Goal: Task Accomplishment & Management: Manage account settings

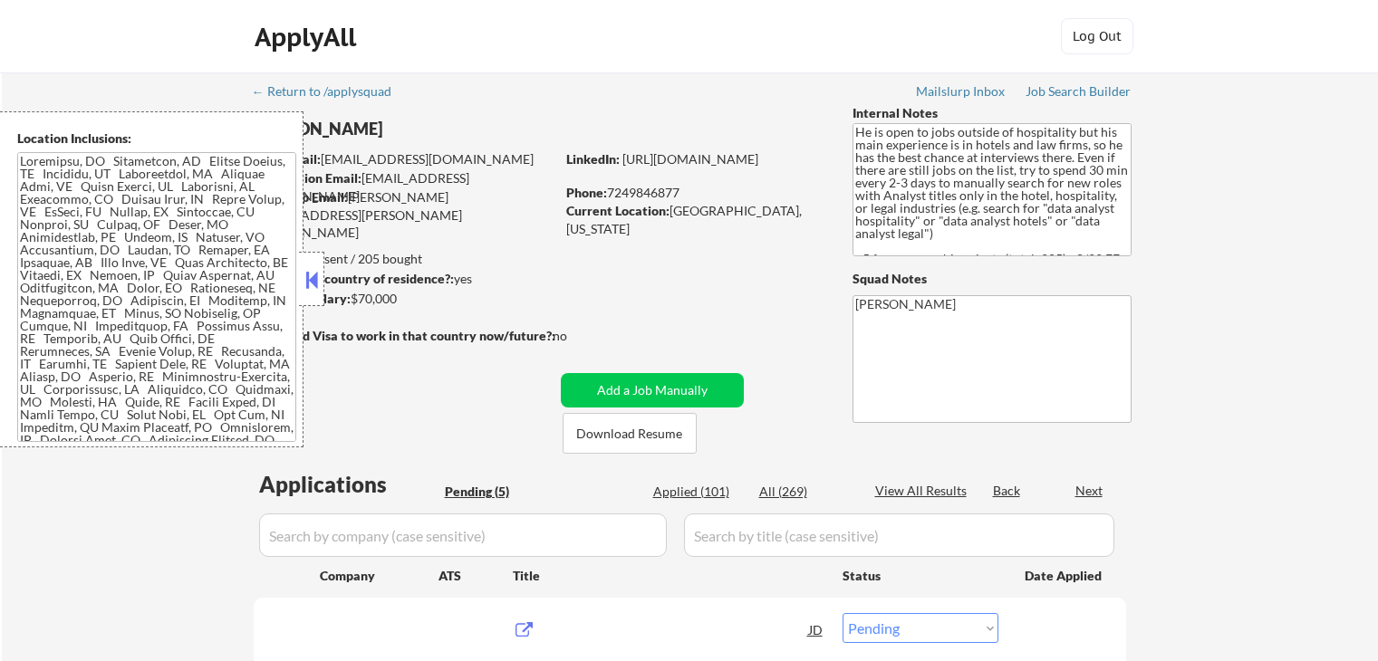
select select ""pending""
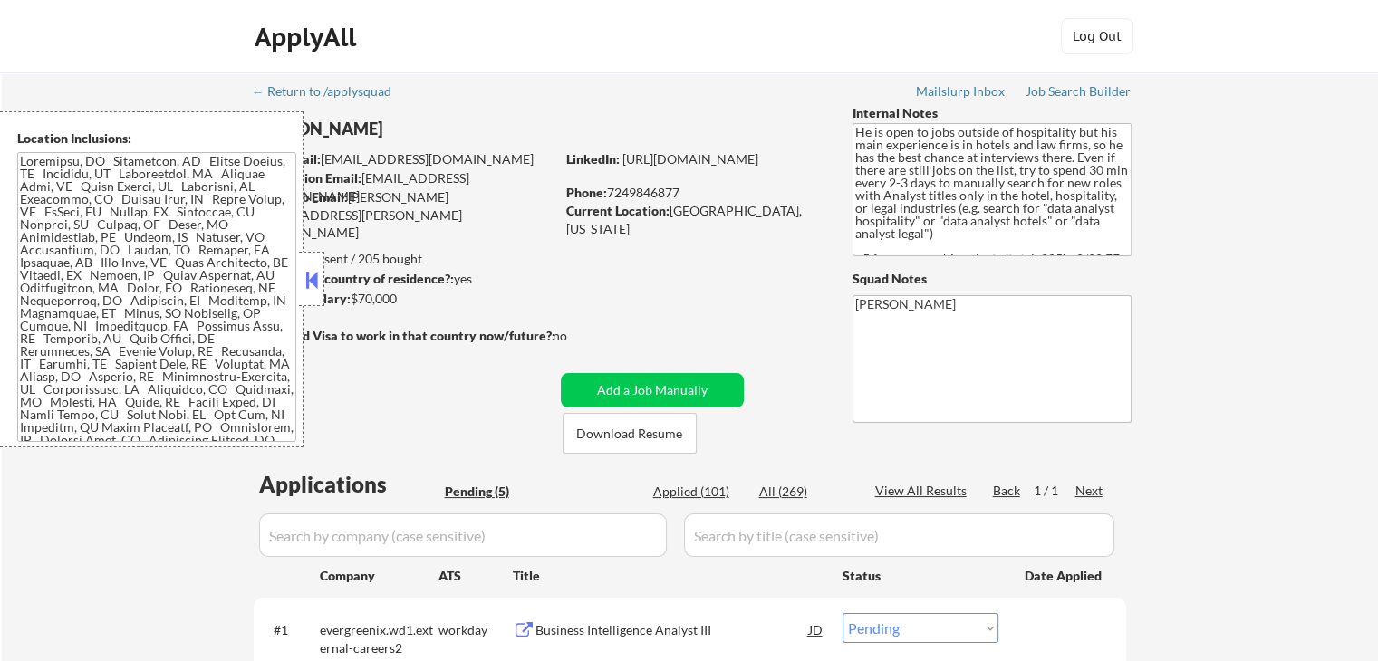
click at [312, 291] on button at bounding box center [312, 279] width 20 height 27
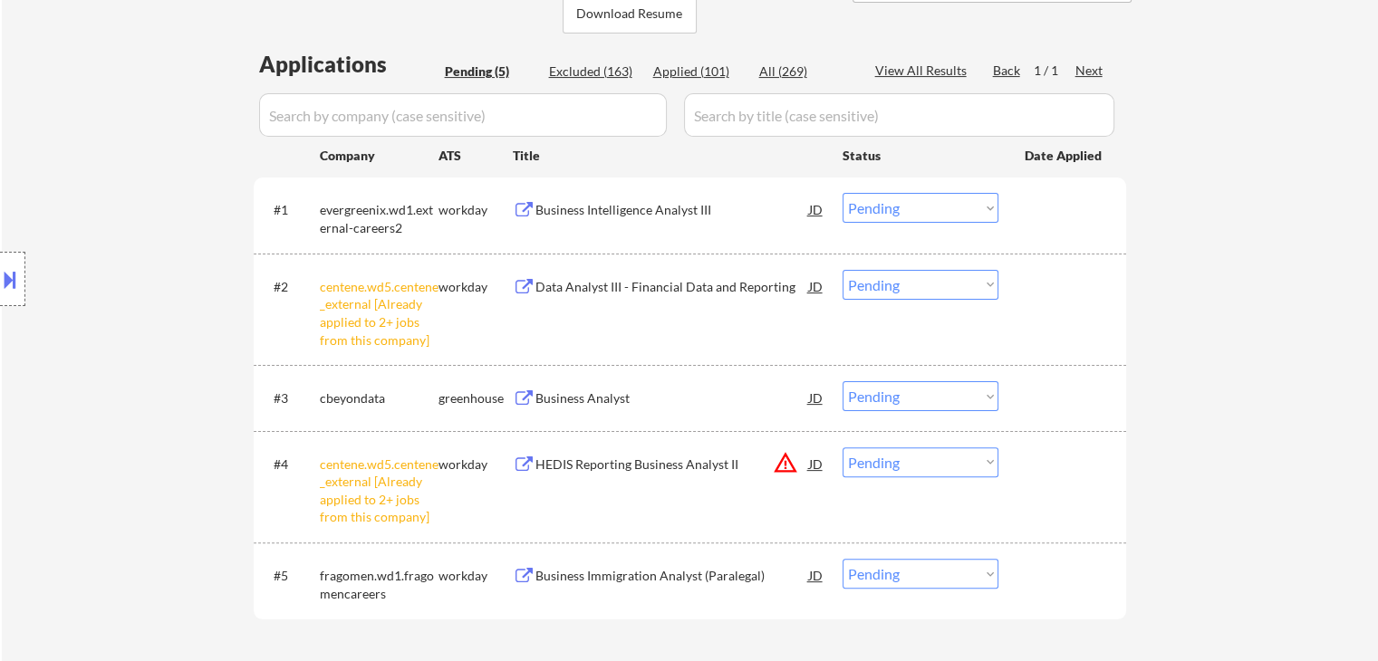
scroll to position [453, 0]
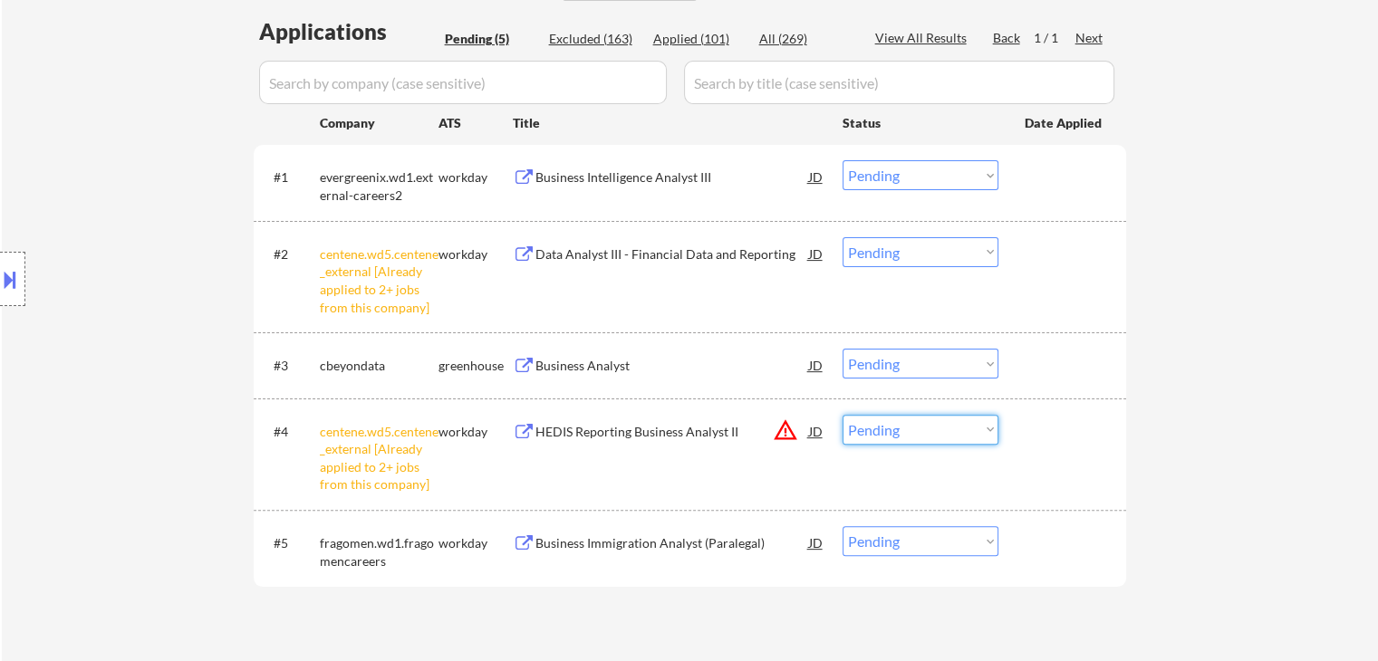
drag, startPoint x: 910, startPoint y: 423, endPoint x: 885, endPoint y: 425, distance: 24.5
click at [910, 423] on select "Choose an option... Pending Applied Excluded (Questions) Excluded (Expired) Exc…" at bounding box center [921, 430] width 156 height 30
click at [843, 415] on select "Choose an option... Pending Applied Excluded (Questions) Excluded (Expired) Exc…" at bounding box center [921, 430] width 156 height 30
click at [903, 242] on select "Choose an option... Pending Applied Excluded (Questions) Excluded (Expired) Exc…" at bounding box center [921, 252] width 156 height 30
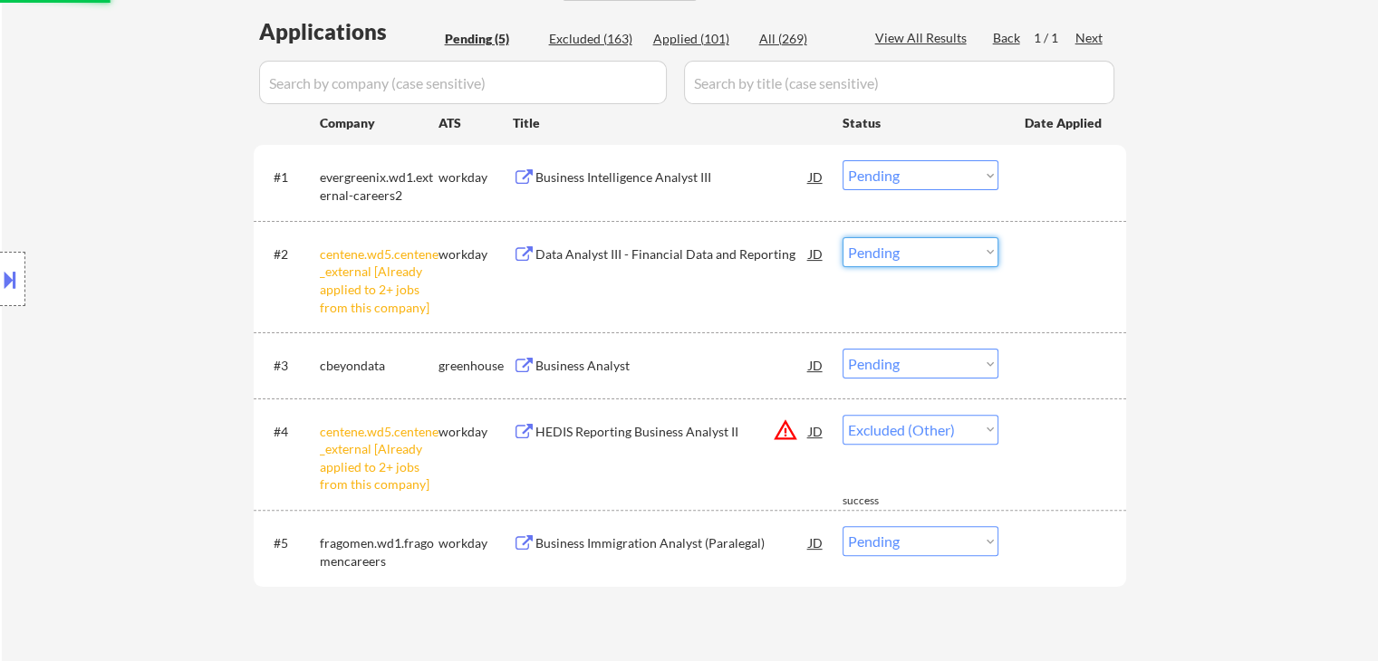
select select ""pending""
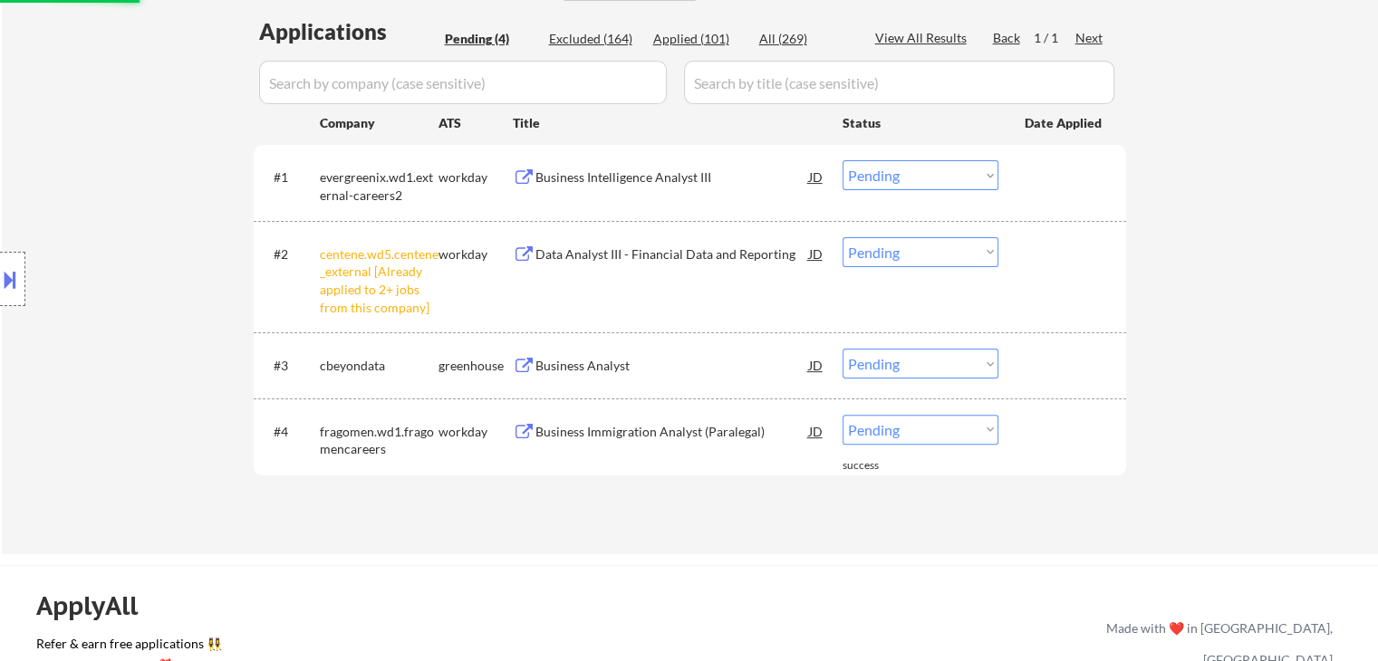
drag, startPoint x: 1211, startPoint y: 378, endPoint x: 1167, endPoint y: 354, distance: 50.3
click at [1207, 374] on div "← Return to /applysquad Mailslurp Inbox Job Search Builder [PERSON_NAME] User E…" at bounding box center [690, 86] width 1376 height 935
click at [895, 251] on select "Choose an option... Pending Applied Excluded (Questions) Excluded (Expired) Exc…" at bounding box center [921, 252] width 156 height 30
click at [843, 237] on select "Choose an option... Pending Applied Excluded (Questions) Excluded (Expired) Exc…" at bounding box center [921, 252] width 156 height 30
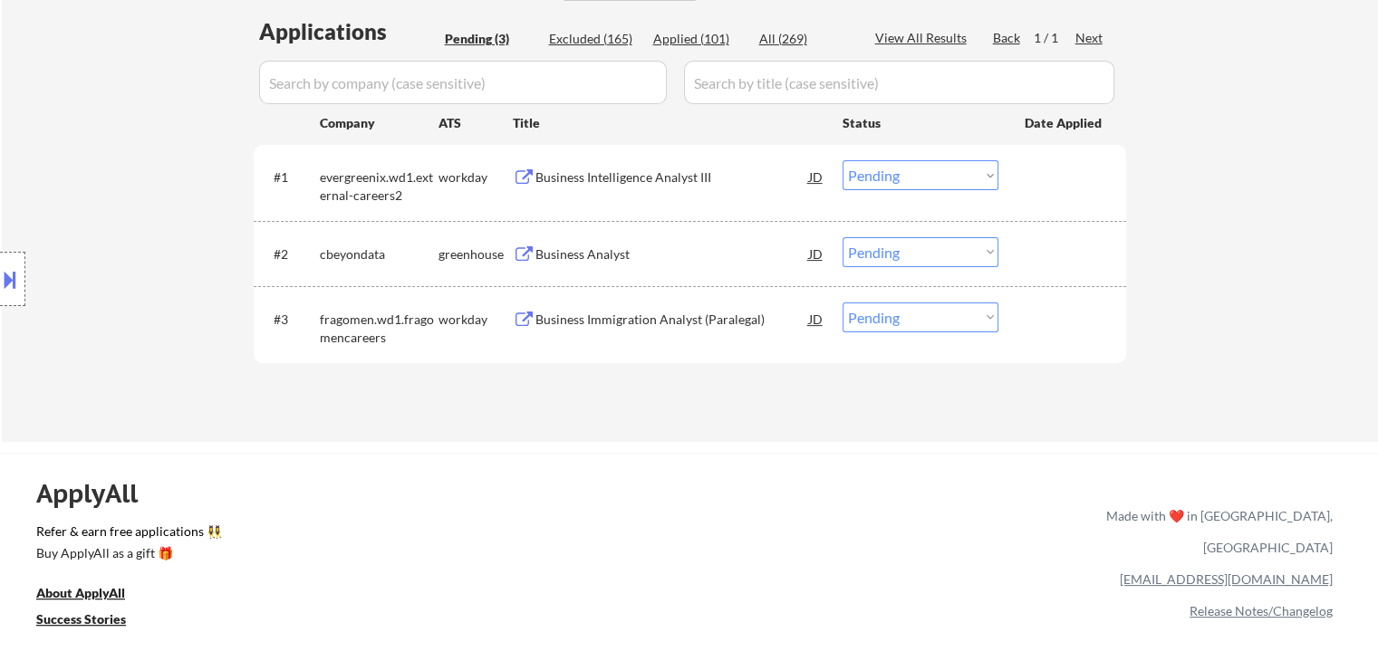
drag, startPoint x: 605, startPoint y: 177, endPoint x: 612, endPoint y: 247, distance: 71.0
click at [607, 176] on div "Business Intelligence Analyst III" at bounding box center [672, 178] width 274 height 18
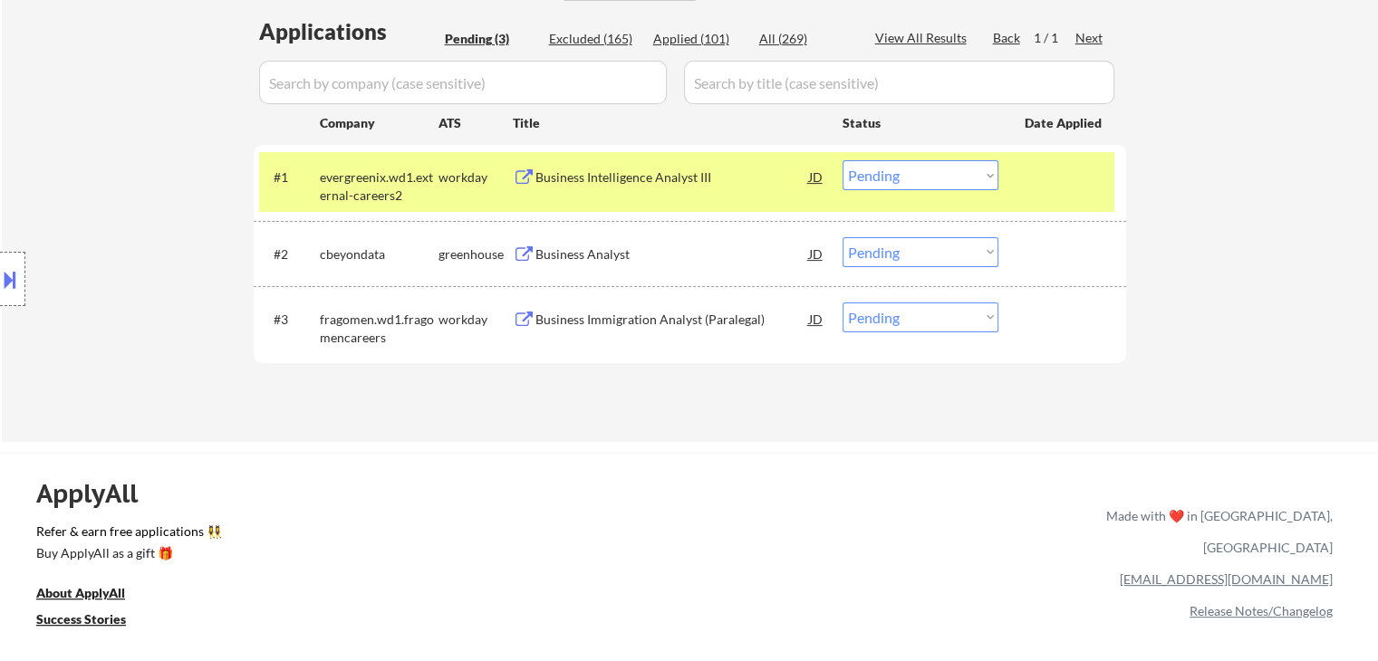
click at [609, 253] on div "Business Analyst" at bounding box center [672, 255] width 274 height 18
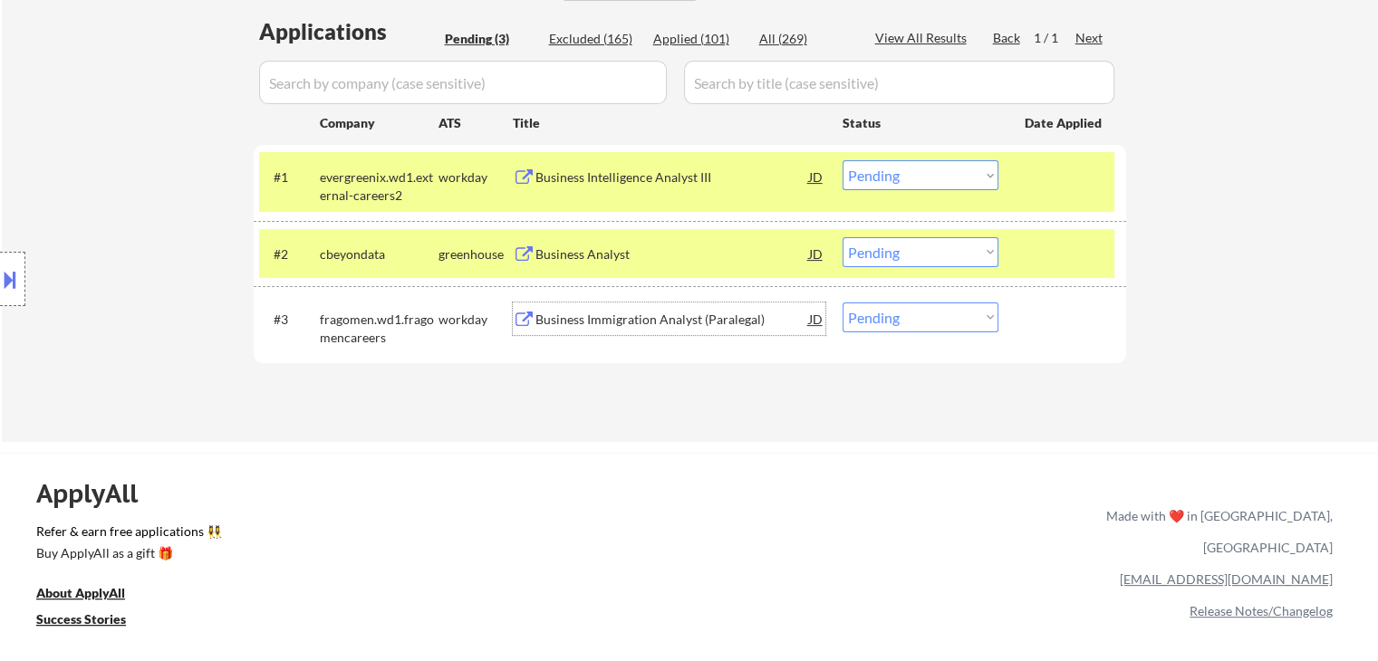
click at [615, 316] on div "Business Immigration Analyst (Paralegal)" at bounding box center [672, 320] width 274 height 18
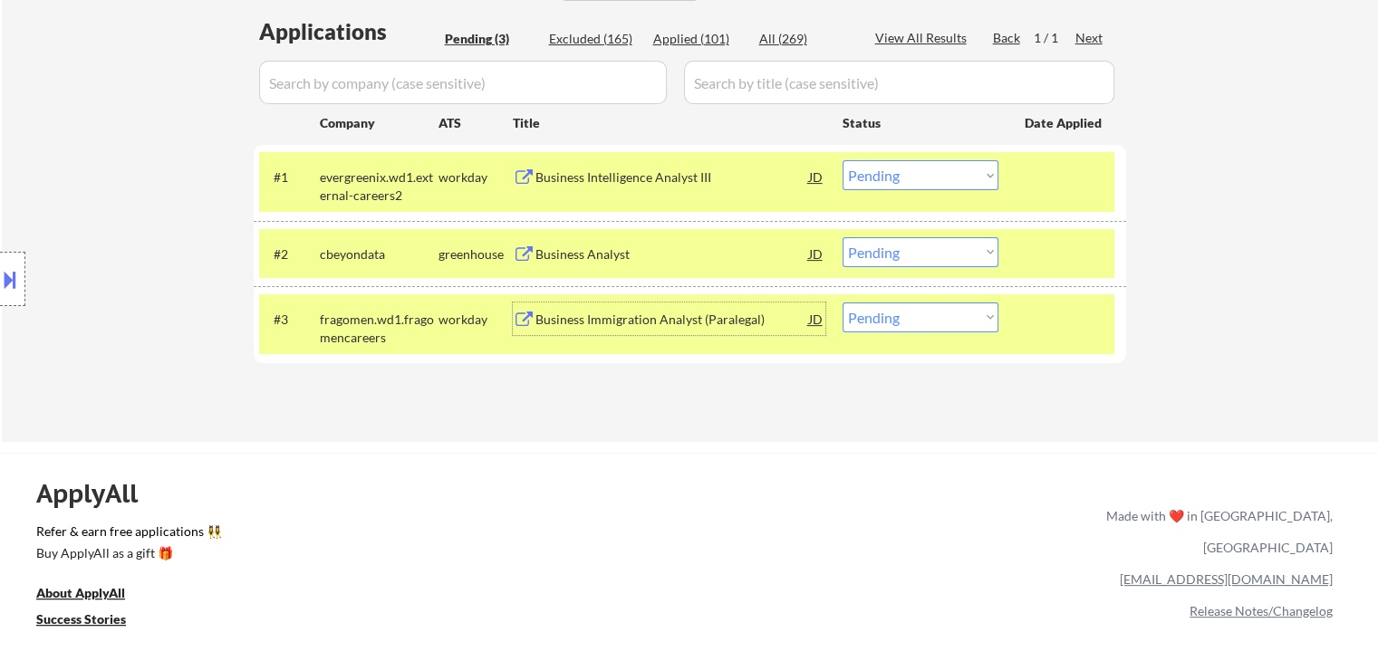
click at [3, 276] on button at bounding box center [10, 280] width 20 height 30
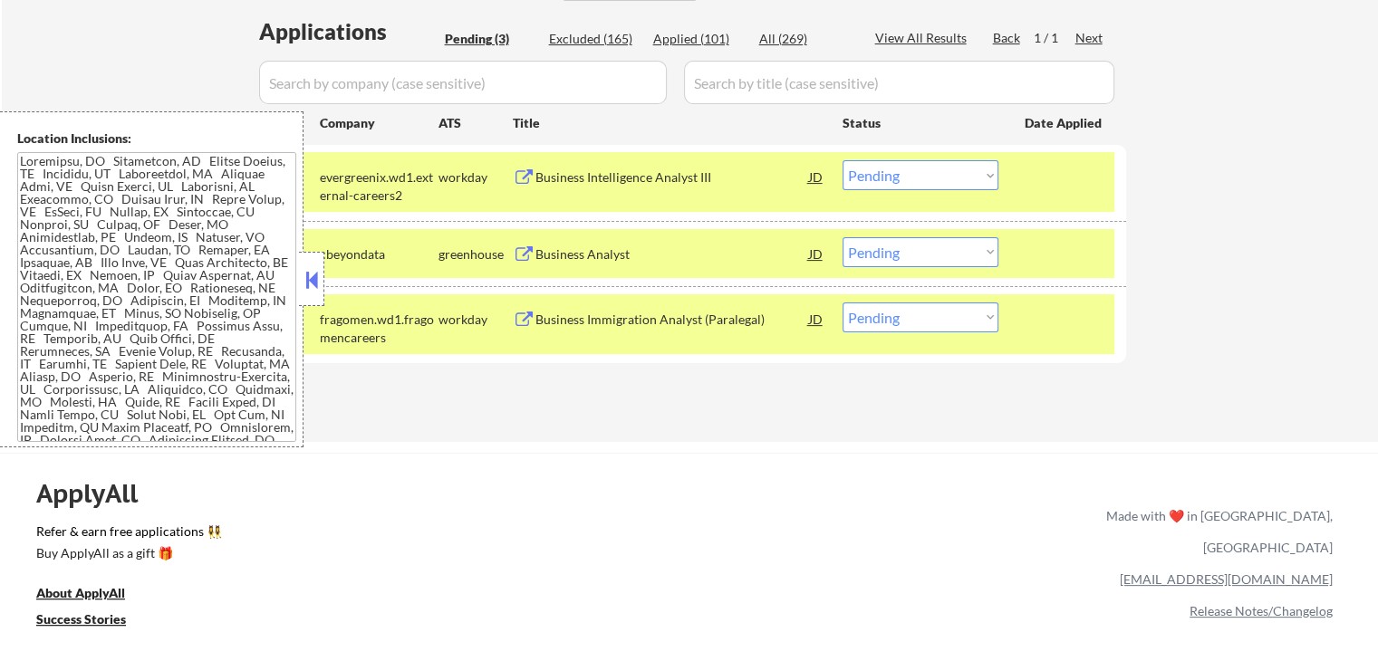
click at [221, 281] on textarea at bounding box center [156, 297] width 279 height 290
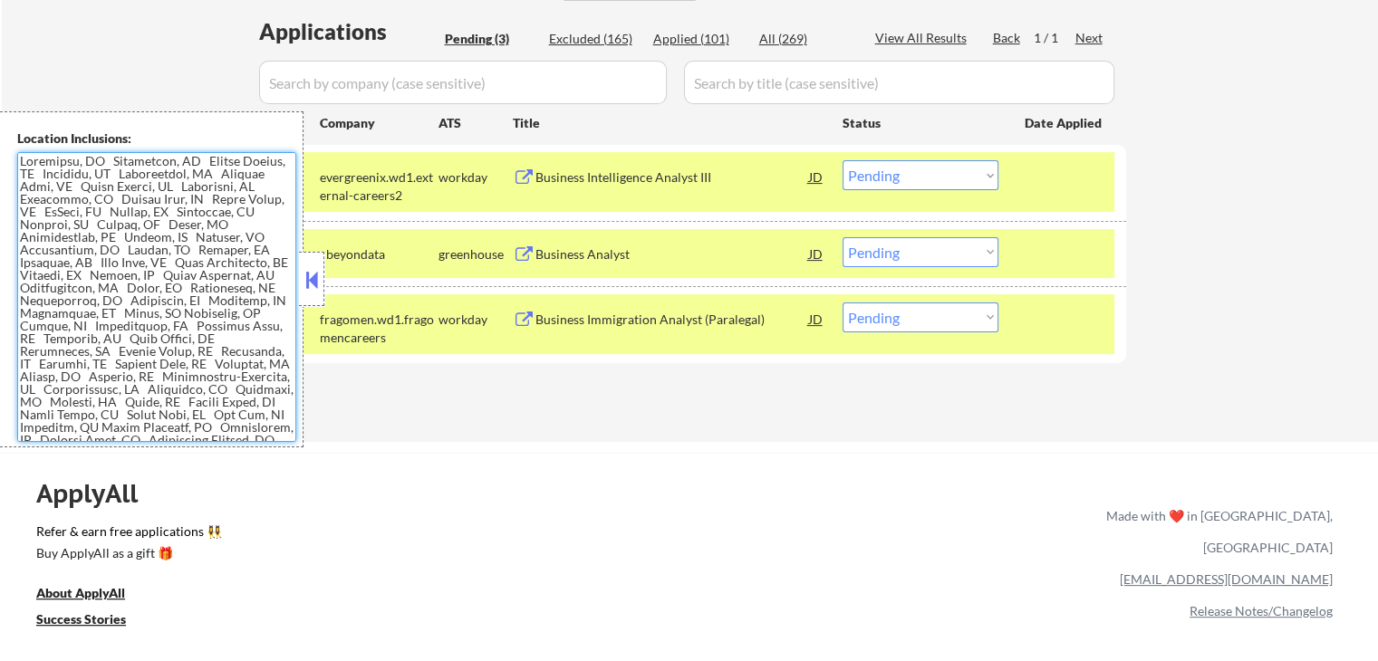
click at [305, 280] on button at bounding box center [312, 279] width 20 height 27
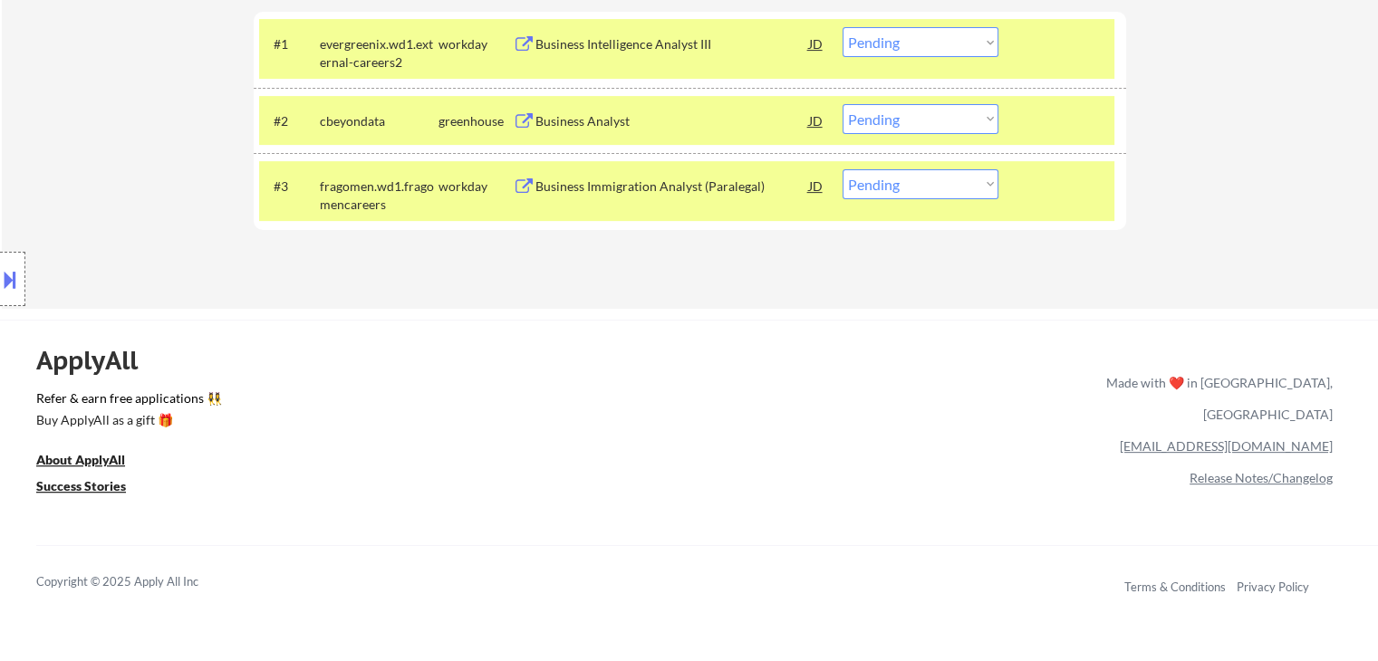
scroll to position [544, 0]
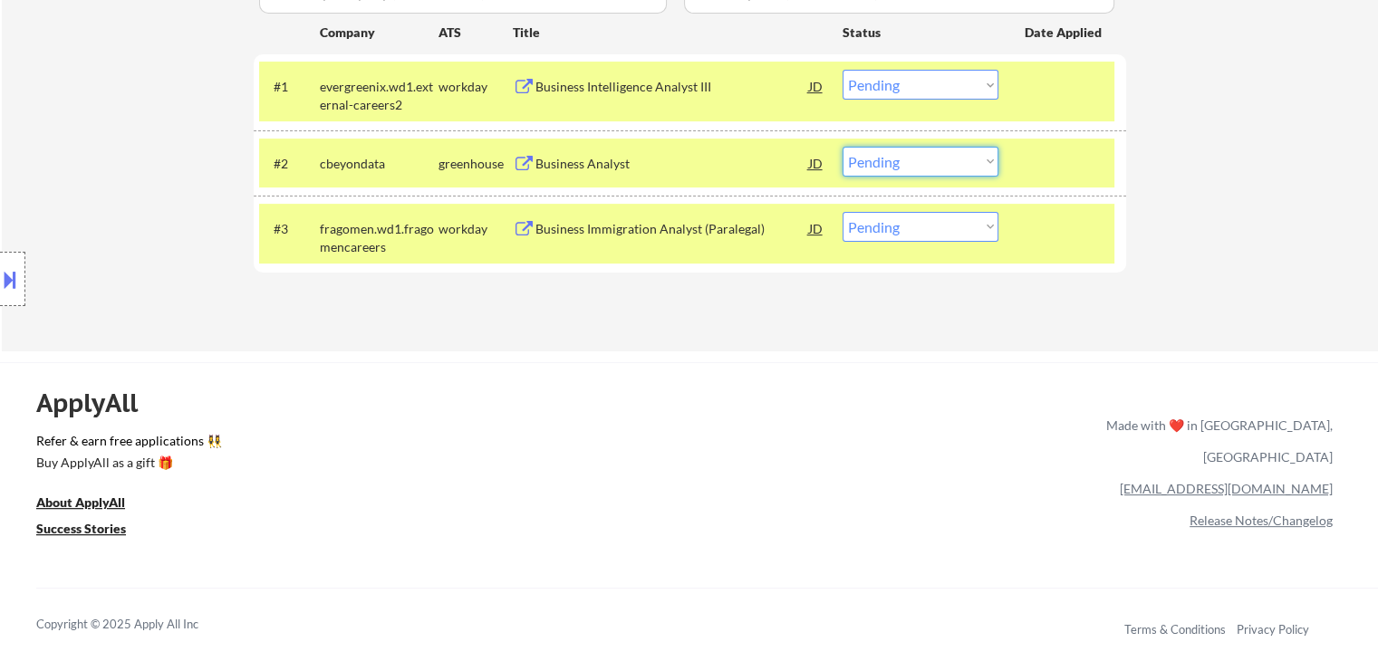
click at [966, 168] on select "Choose an option... Pending Applied Excluded (Questions) Excluded (Expired) Exc…" at bounding box center [921, 162] width 156 height 30
click at [843, 147] on select "Choose an option... Pending Applied Excluded (Questions) Excluded (Expired) Exc…" at bounding box center [921, 162] width 156 height 30
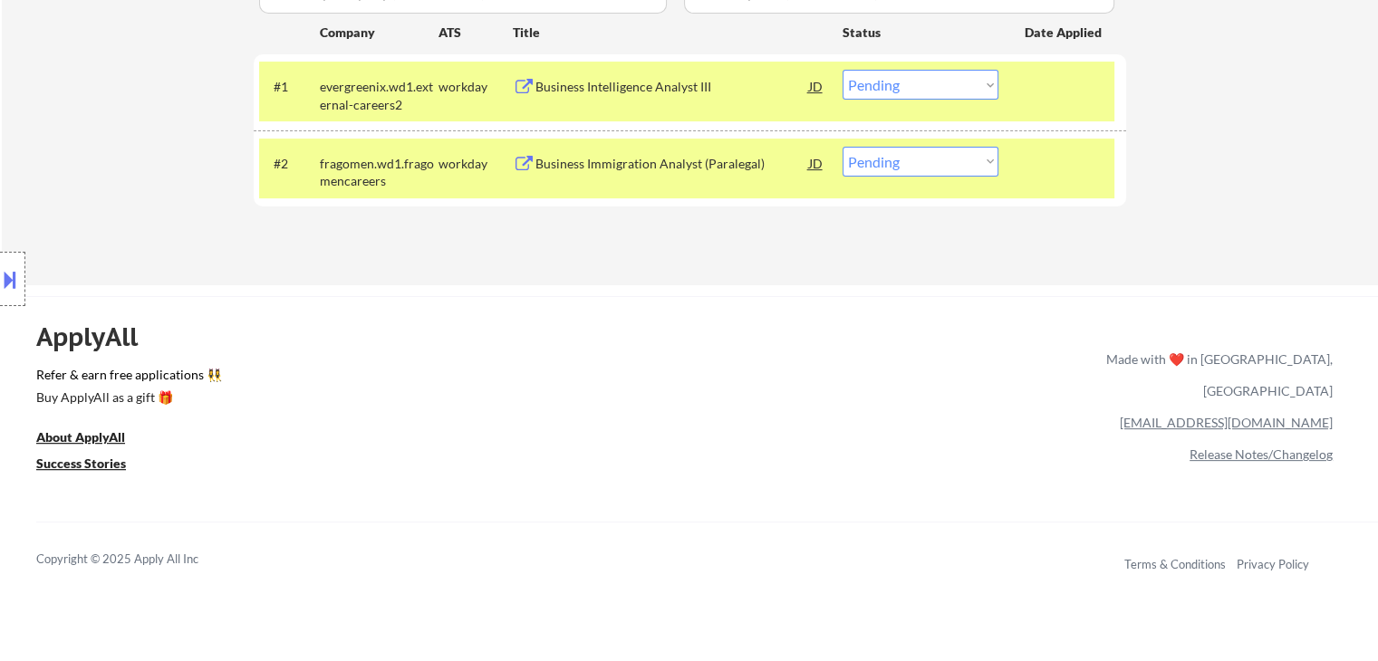
click at [930, 162] on select "Choose an option... Pending Applied Excluded (Questions) Excluded (Expired) Exc…" at bounding box center [921, 162] width 156 height 30
select select ""excluded__bad_match_""
click at [843, 147] on select "Choose an option... Pending Applied Excluded (Questions) Excluded (Expired) Exc…" at bounding box center [921, 162] width 156 height 30
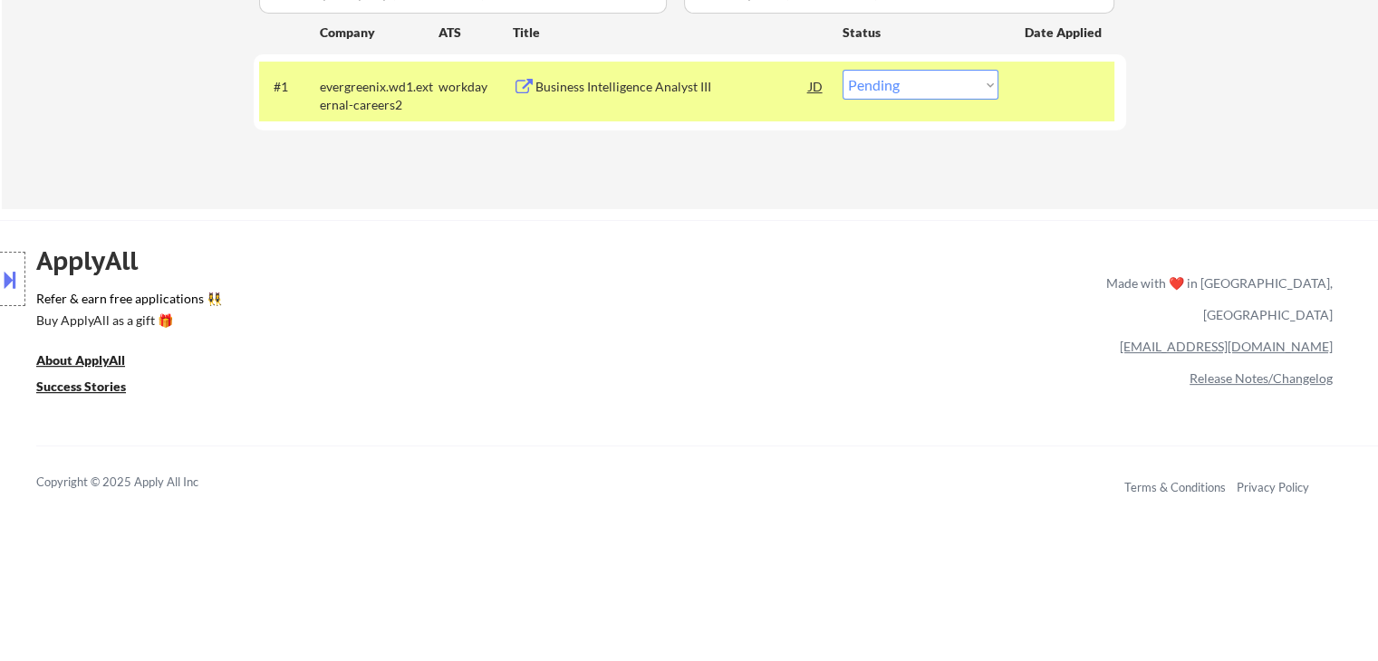
click at [904, 87] on select "Choose an option... Pending Applied Excluded (Questions) Excluded (Expired) Exc…" at bounding box center [921, 85] width 156 height 30
select select ""applied""
click at [843, 70] on select "Choose an option... Pending Applied Excluded (Questions) Excluded (Expired) Exc…" at bounding box center [921, 85] width 156 height 30
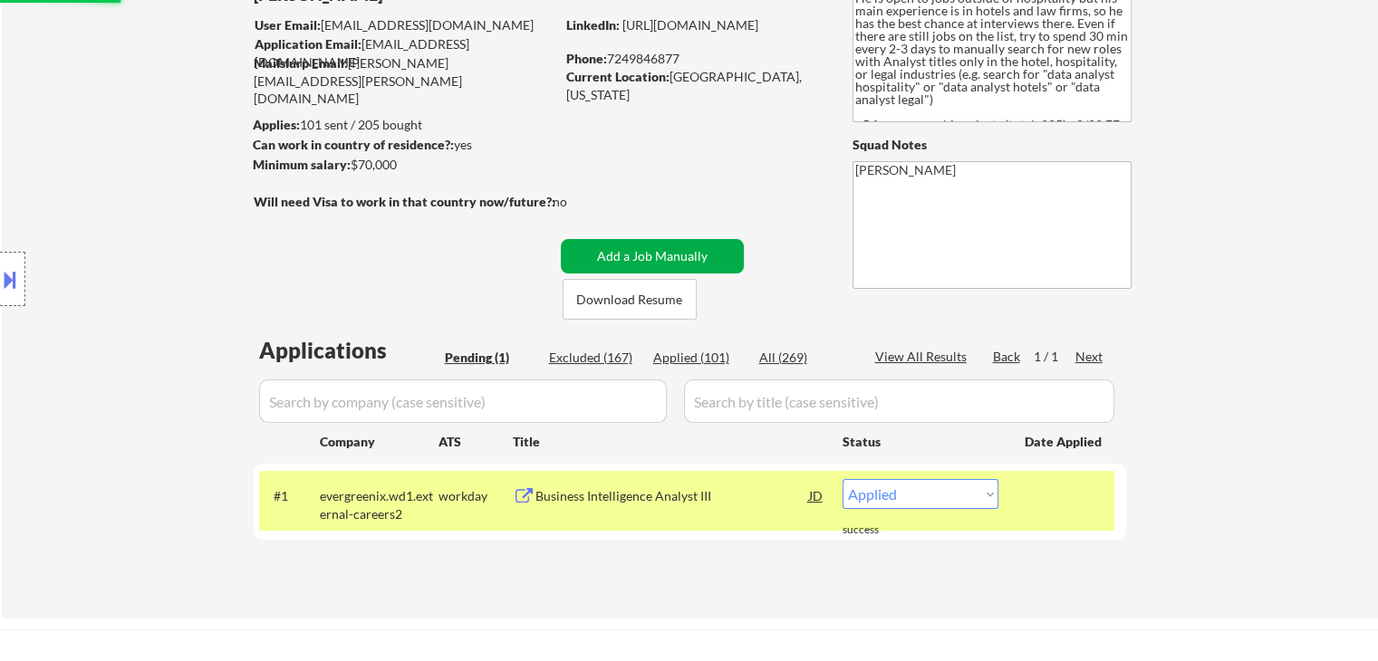
scroll to position [91, 0]
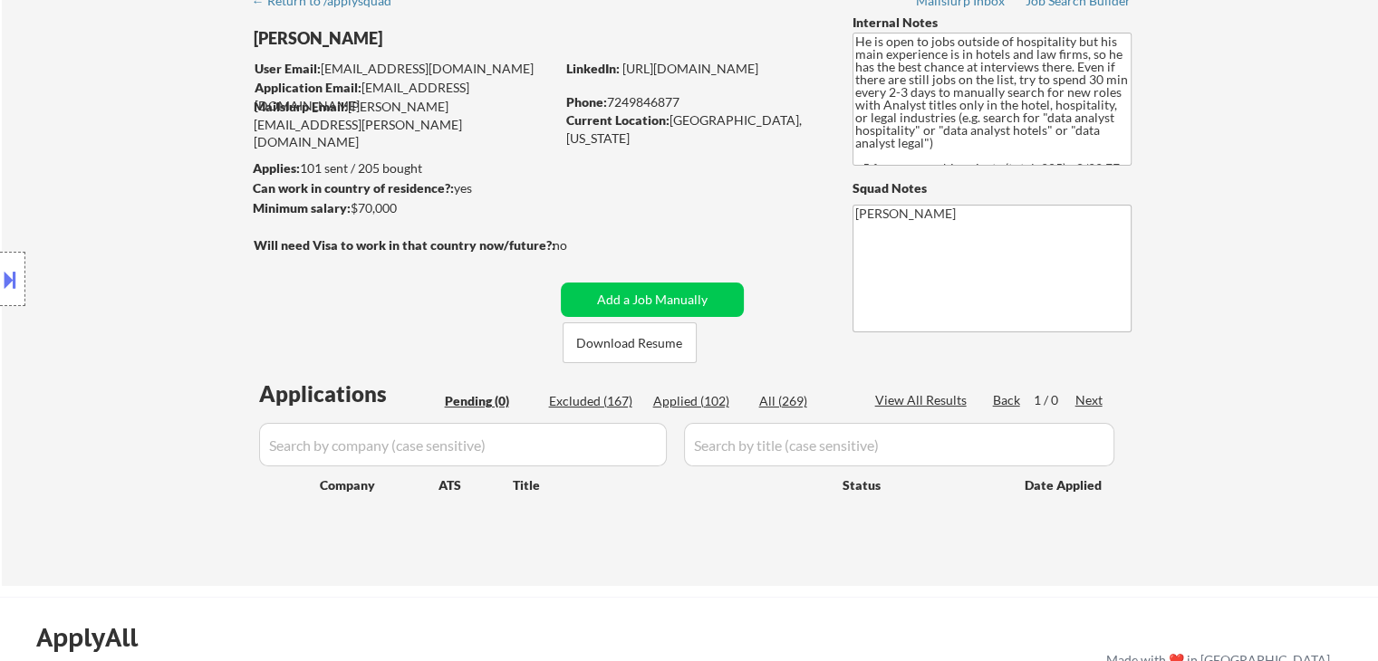
click at [98, 222] on div "Location Inclusions:" at bounding box center [162, 279] width 324 height 336
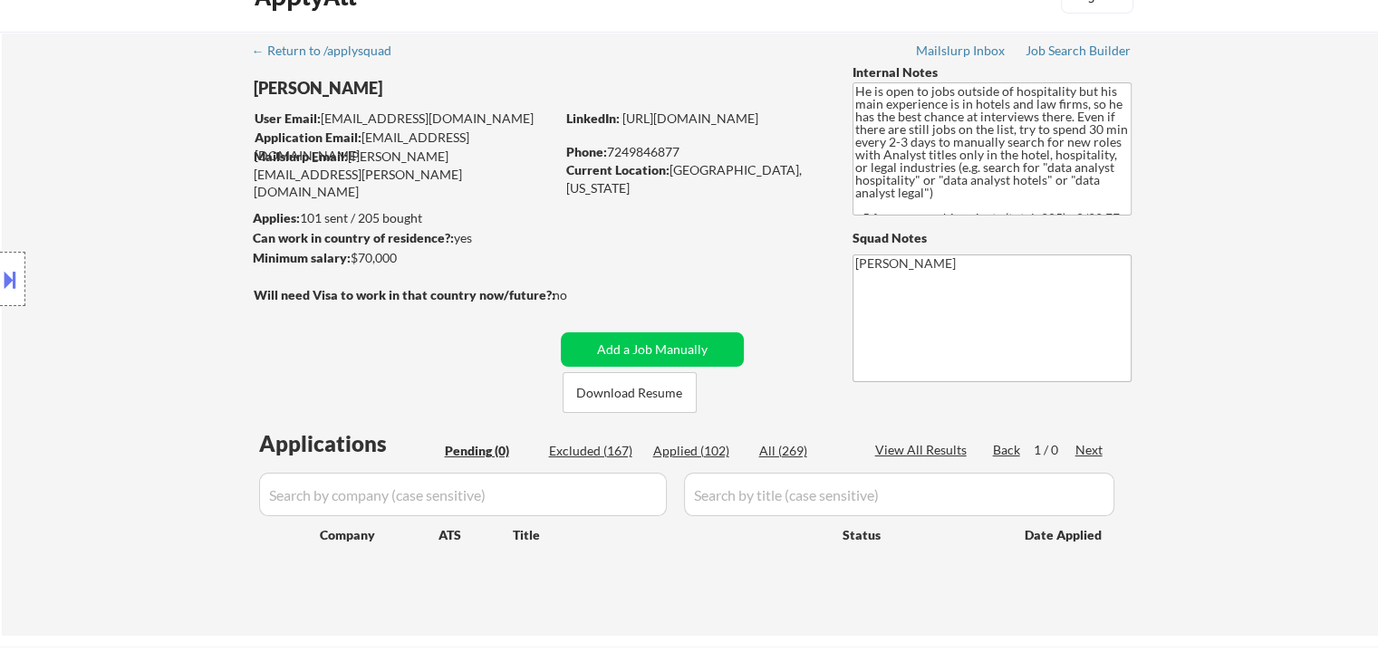
scroll to position [0, 0]
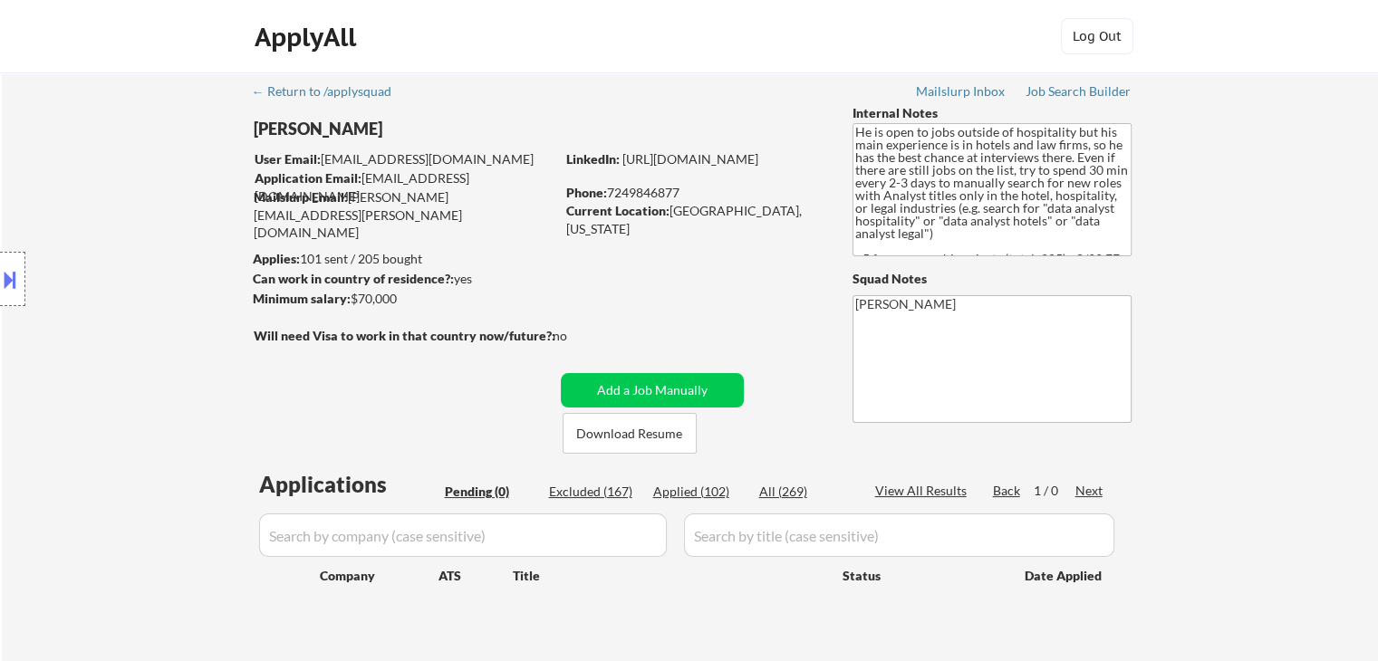
click at [106, 253] on div "Location Inclusions:" at bounding box center [162, 279] width 324 height 336
click at [94, 155] on div "Location Inclusions:" at bounding box center [162, 279] width 324 height 336
